Goal: Navigation & Orientation: Go to known website

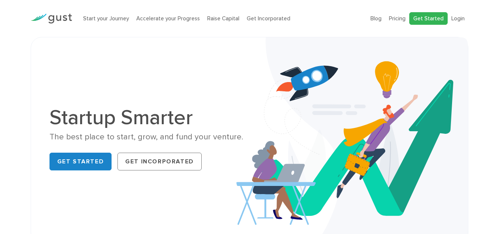
click at [433, 20] on link "Get Started" at bounding box center [428, 18] width 38 height 13
click at [466, 18] on ul "Blog FAQ Pricing Get Started Login Login" at bounding box center [419, 18] width 98 height 13
click at [464, 18] on link "Login" at bounding box center [457, 18] width 13 height 7
